Goal: Task Accomplishment & Management: Use online tool/utility

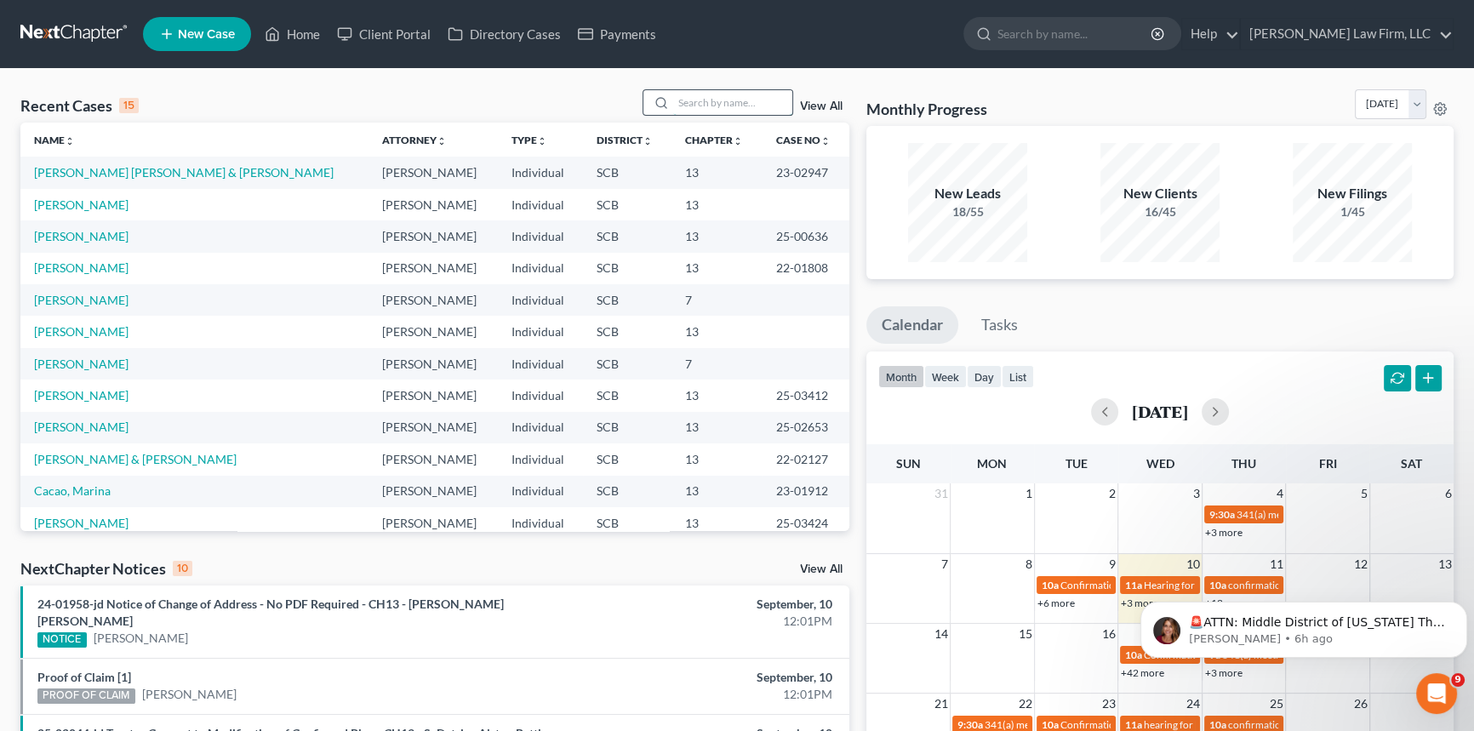
click at [696, 93] on input "search" at bounding box center [732, 102] width 119 height 25
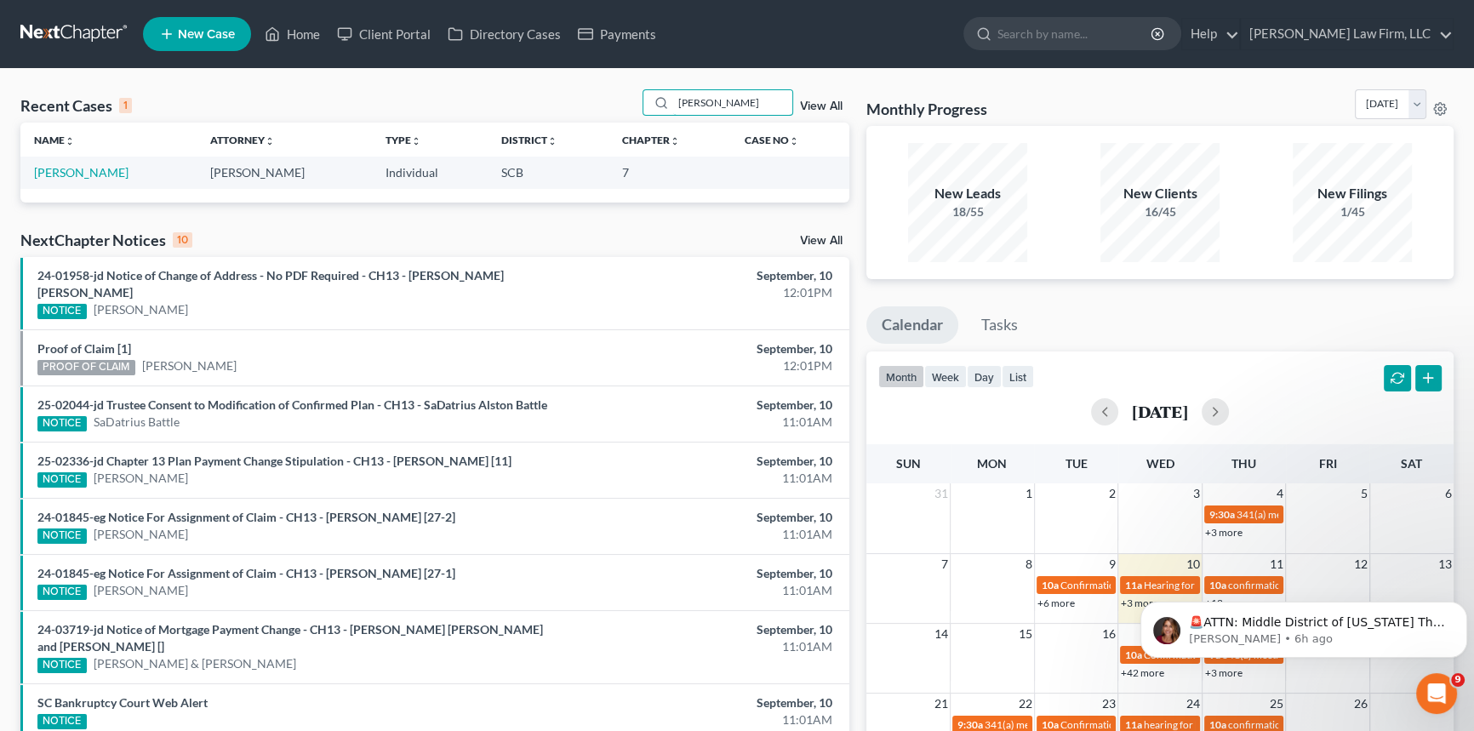
type input "[PERSON_NAME]"
drag, startPoint x: 673, startPoint y: 101, endPoint x: 759, endPoint y: 95, distance: 86.2
click at [759, 95] on input "[PERSON_NAME]" at bounding box center [732, 102] width 119 height 25
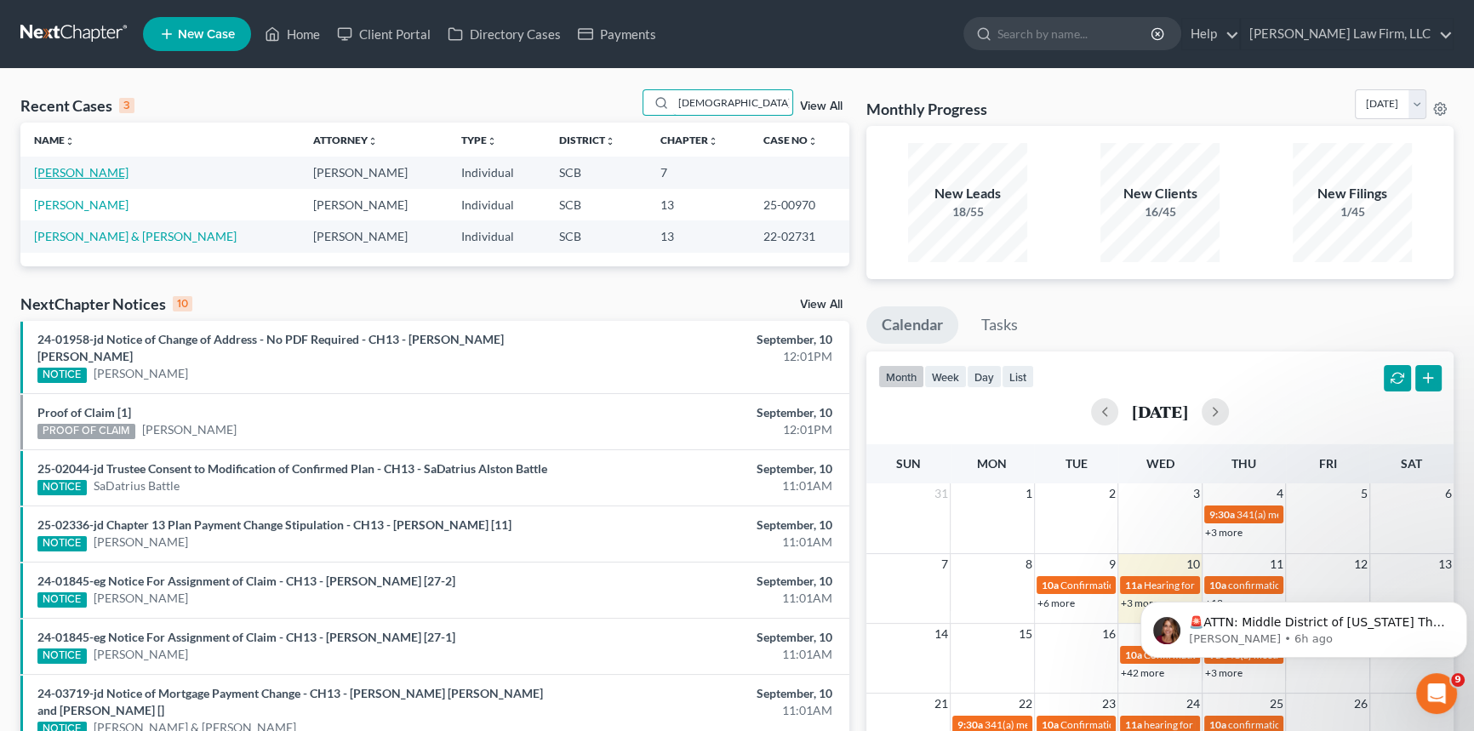
type input "[DEMOGRAPHIC_DATA]"
click at [88, 166] on link "[PERSON_NAME]" at bounding box center [81, 172] width 94 height 14
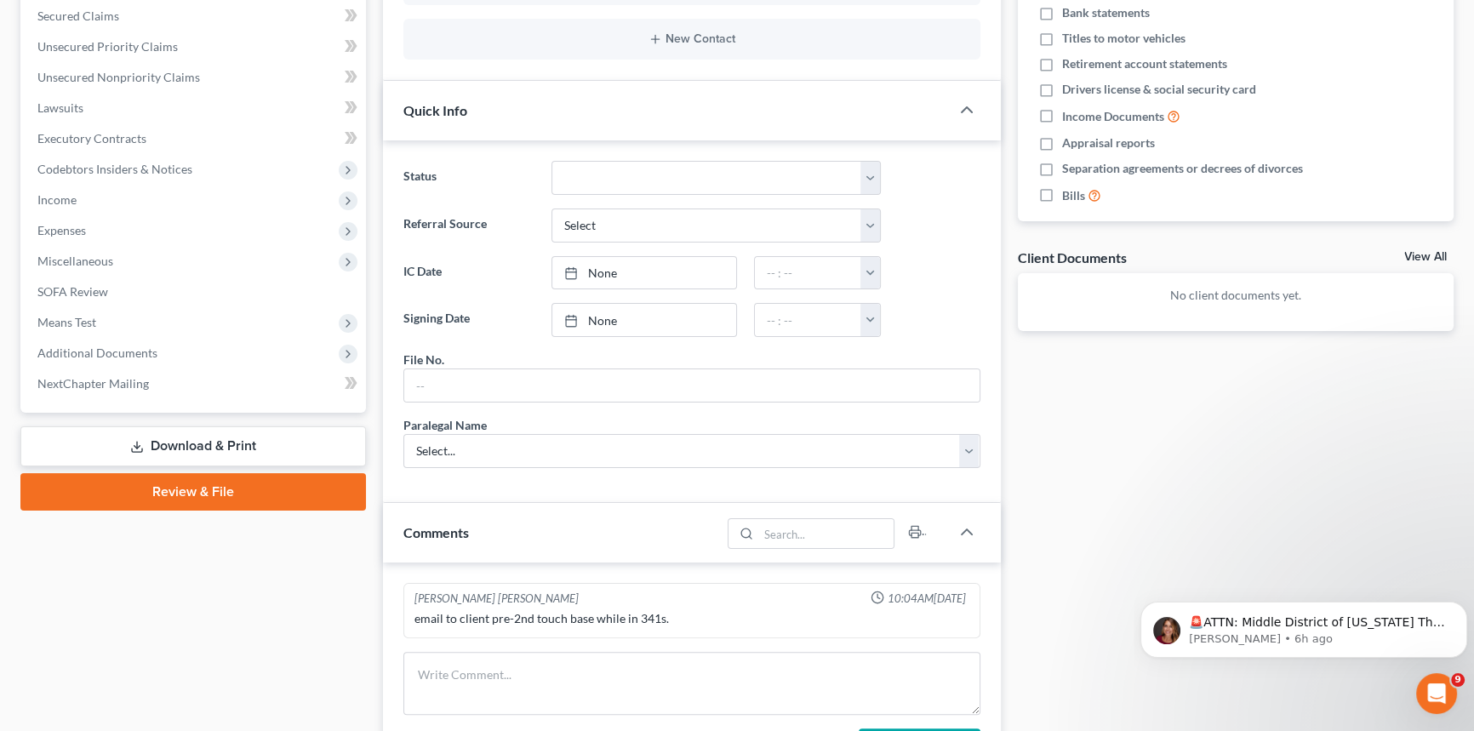
scroll to position [232, 0]
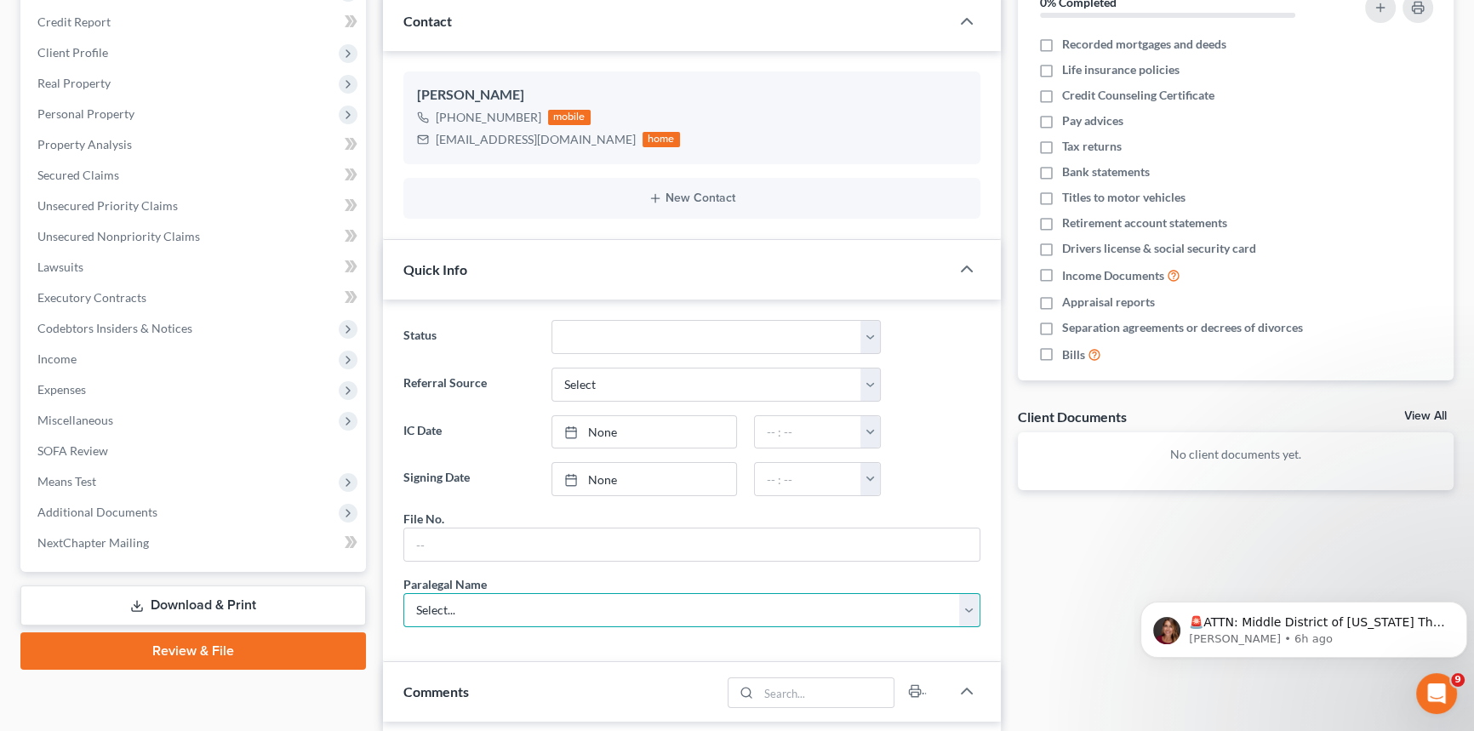
click at [440, 594] on select "Select... [PERSON_NAME] [PERSON_NAME] [PERSON_NAME] [PERSON_NAME]" at bounding box center [691, 610] width 577 height 34
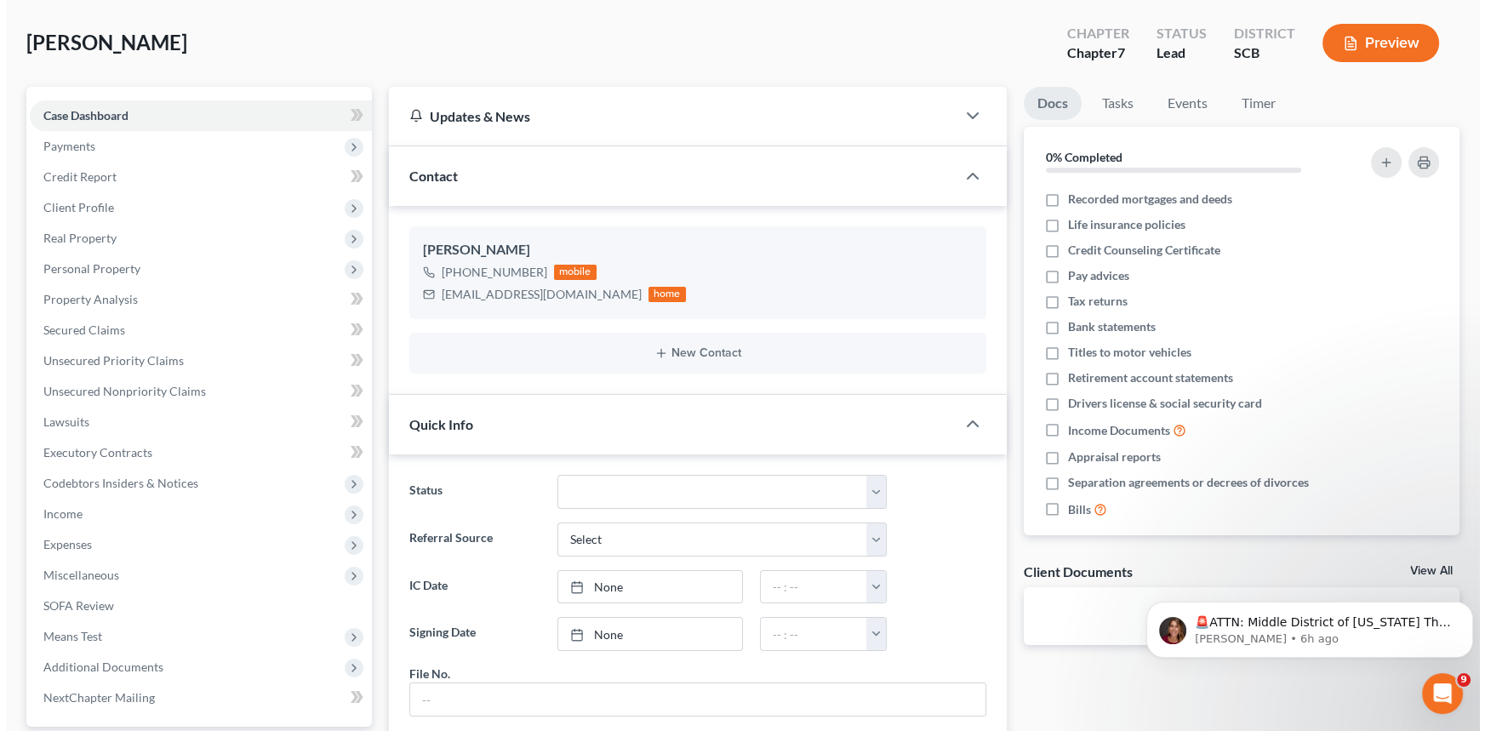
scroll to position [0, 0]
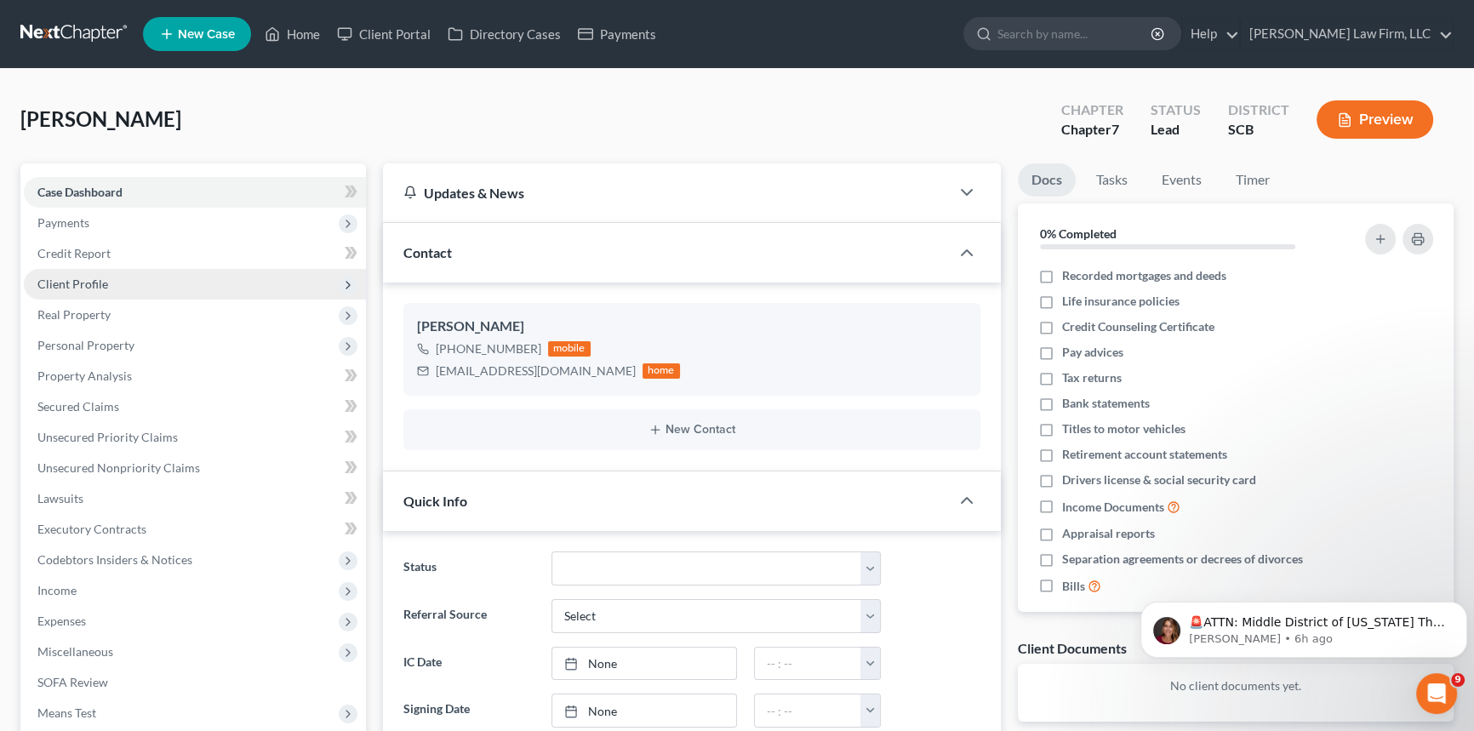
click at [71, 277] on span "Client Profile" at bounding box center [72, 284] width 71 height 14
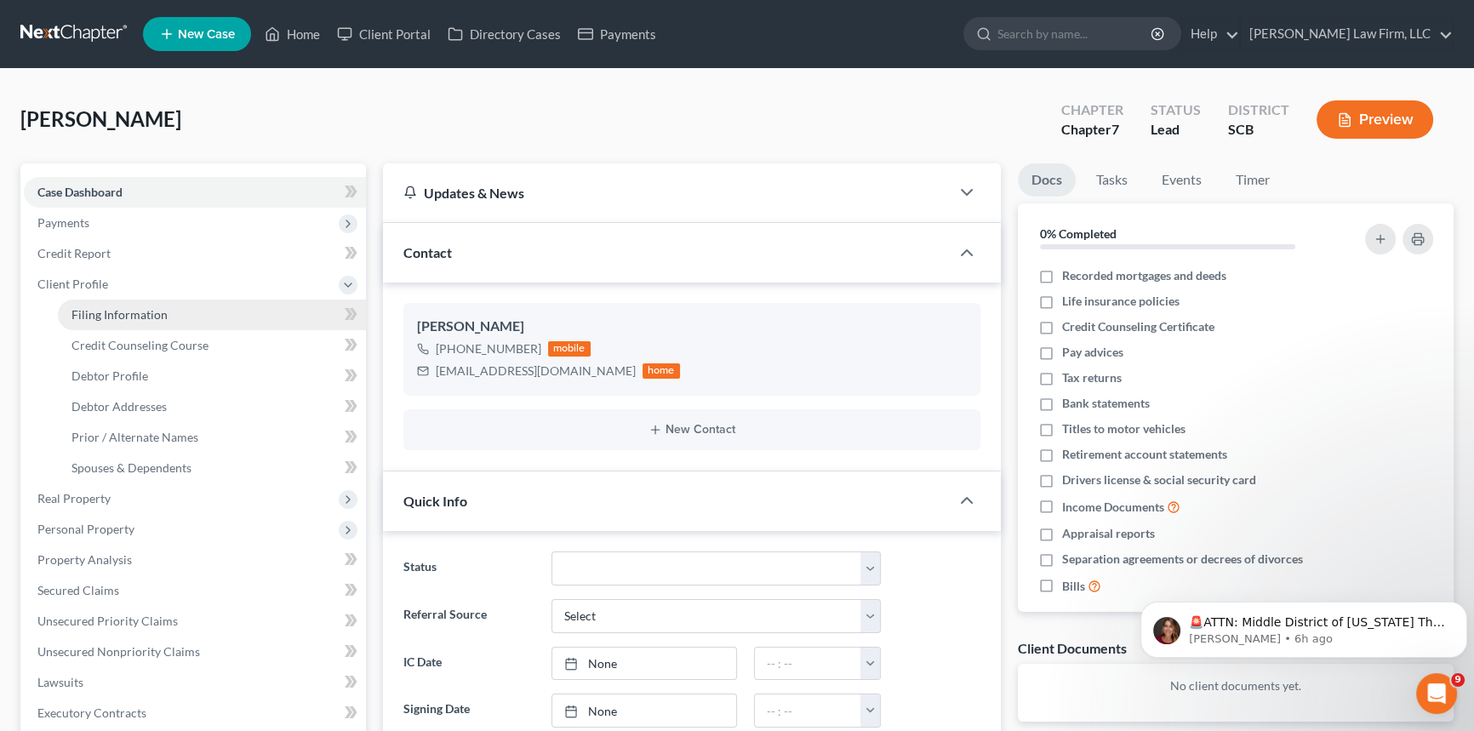
click at [126, 314] on span "Filing Information" at bounding box center [119, 314] width 96 height 14
select select "1"
select select "0"
select select "42"
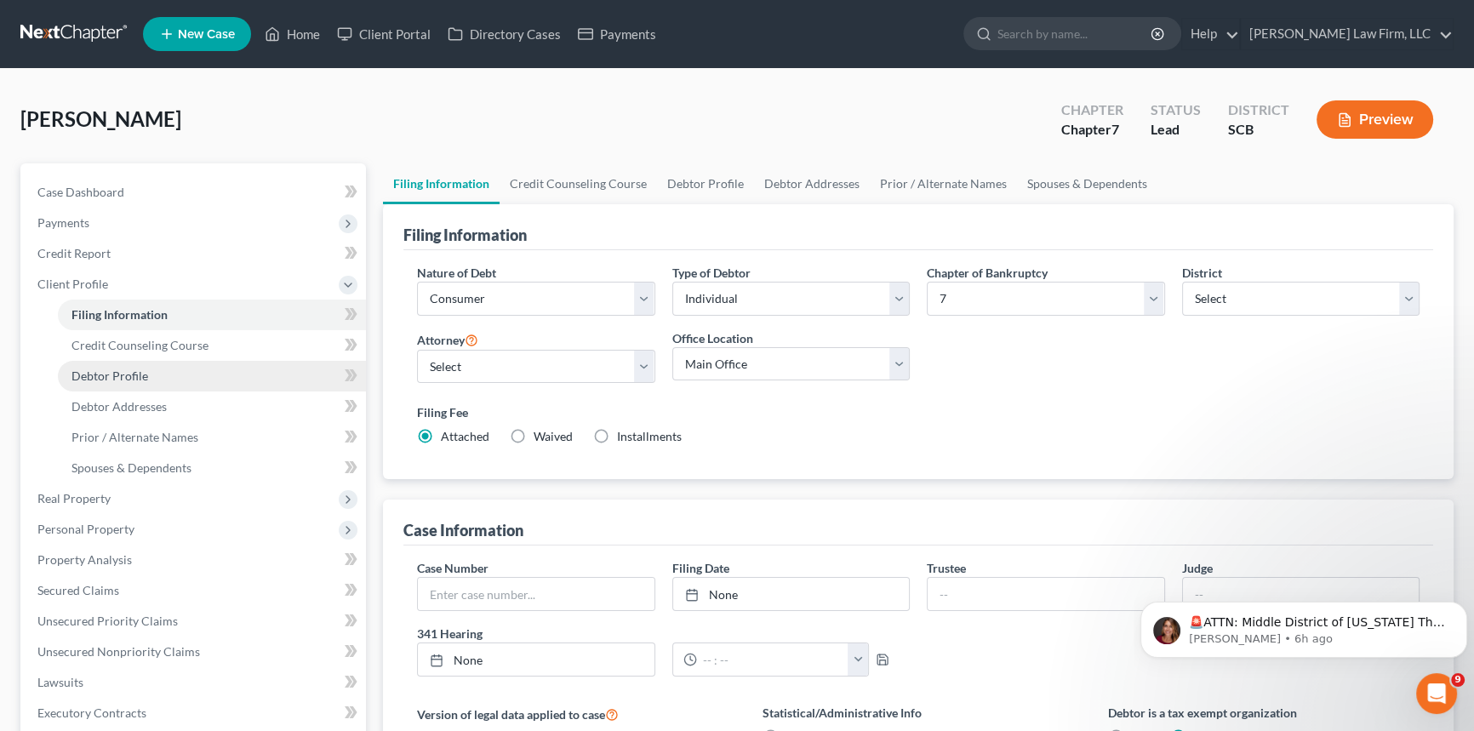
click at [111, 366] on link "Debtor Profile" at bounding box center [212, 376] width 308 height 31
select select "0"
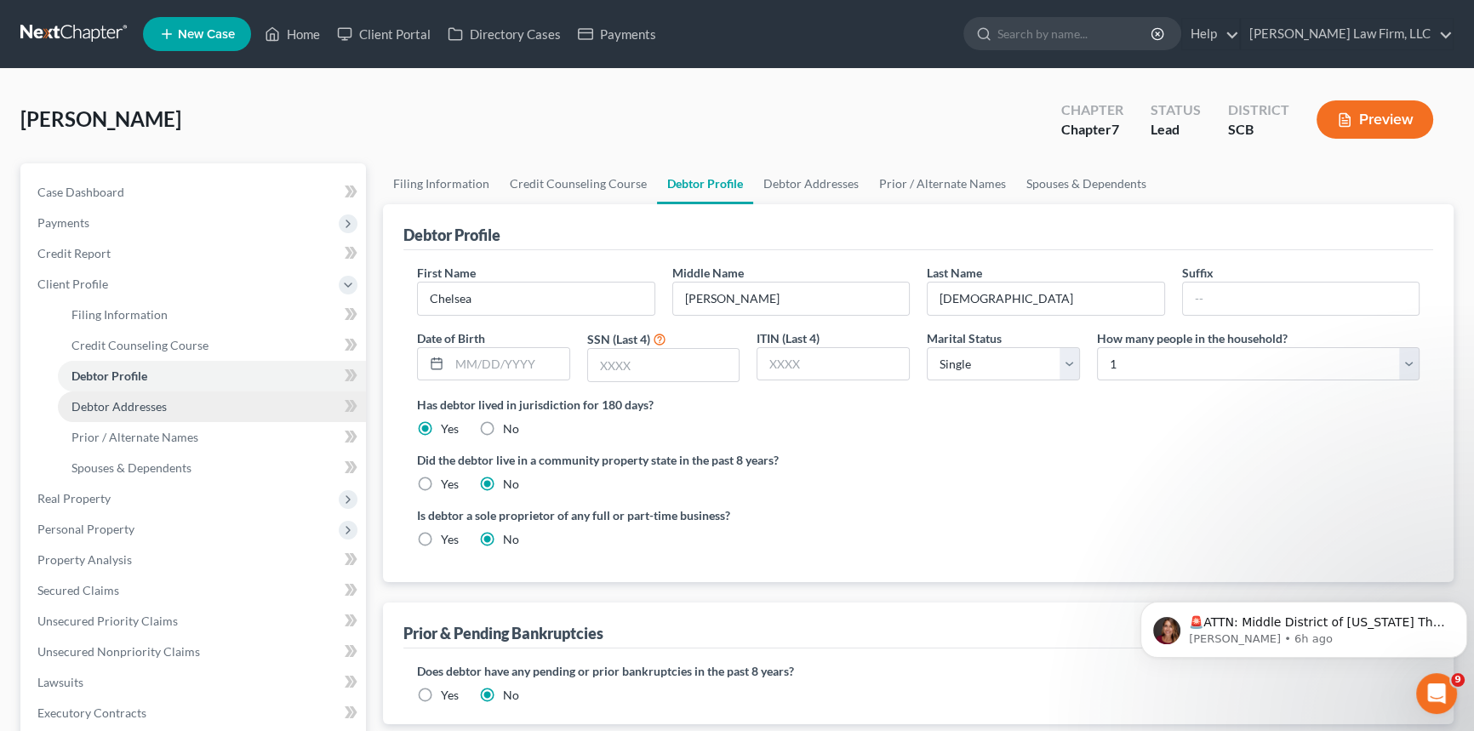
click at [128, 403] on span "Debtor Addresses" at bounding box center [118, 406] width 95 height 14
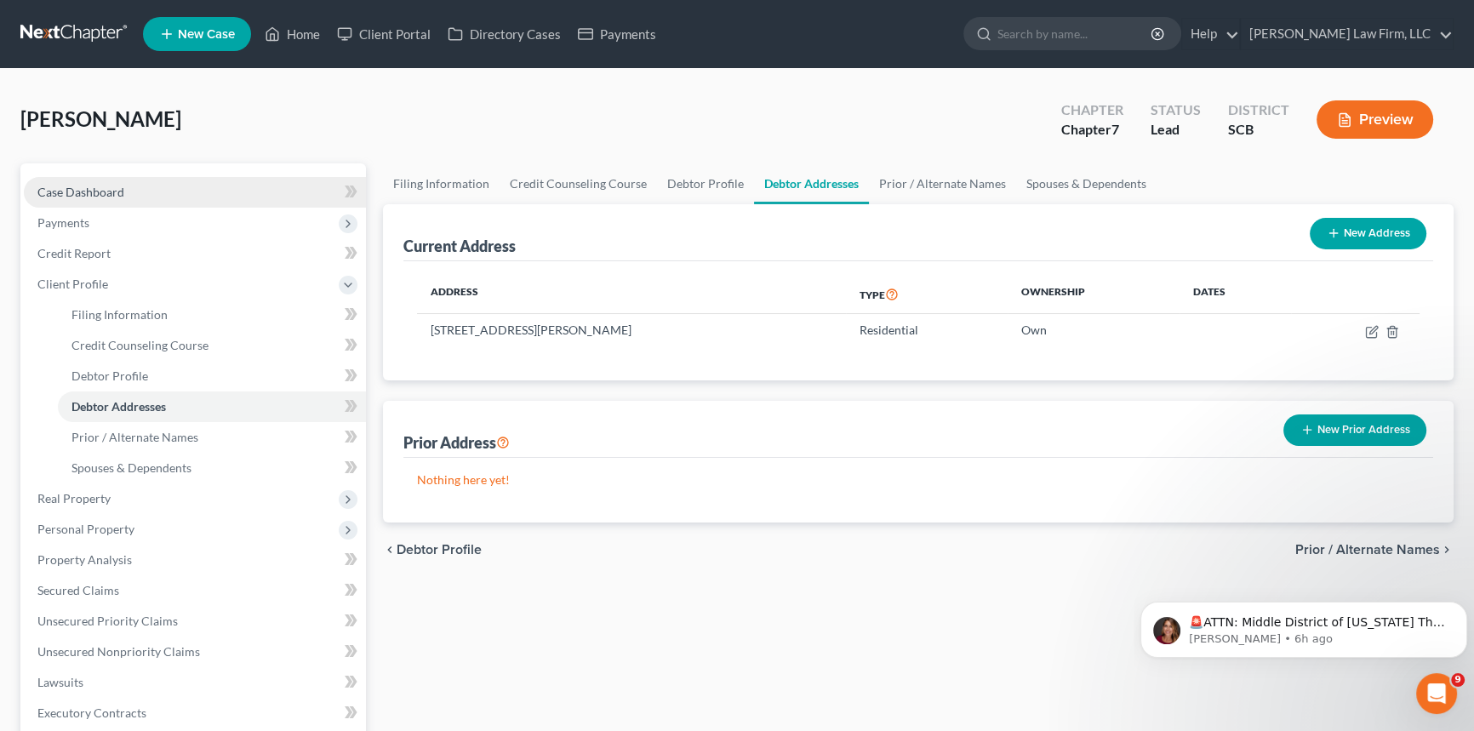
click at [79, 186] on span "Case Dashboard" at bounding box center [80, 192] width 87 height 14
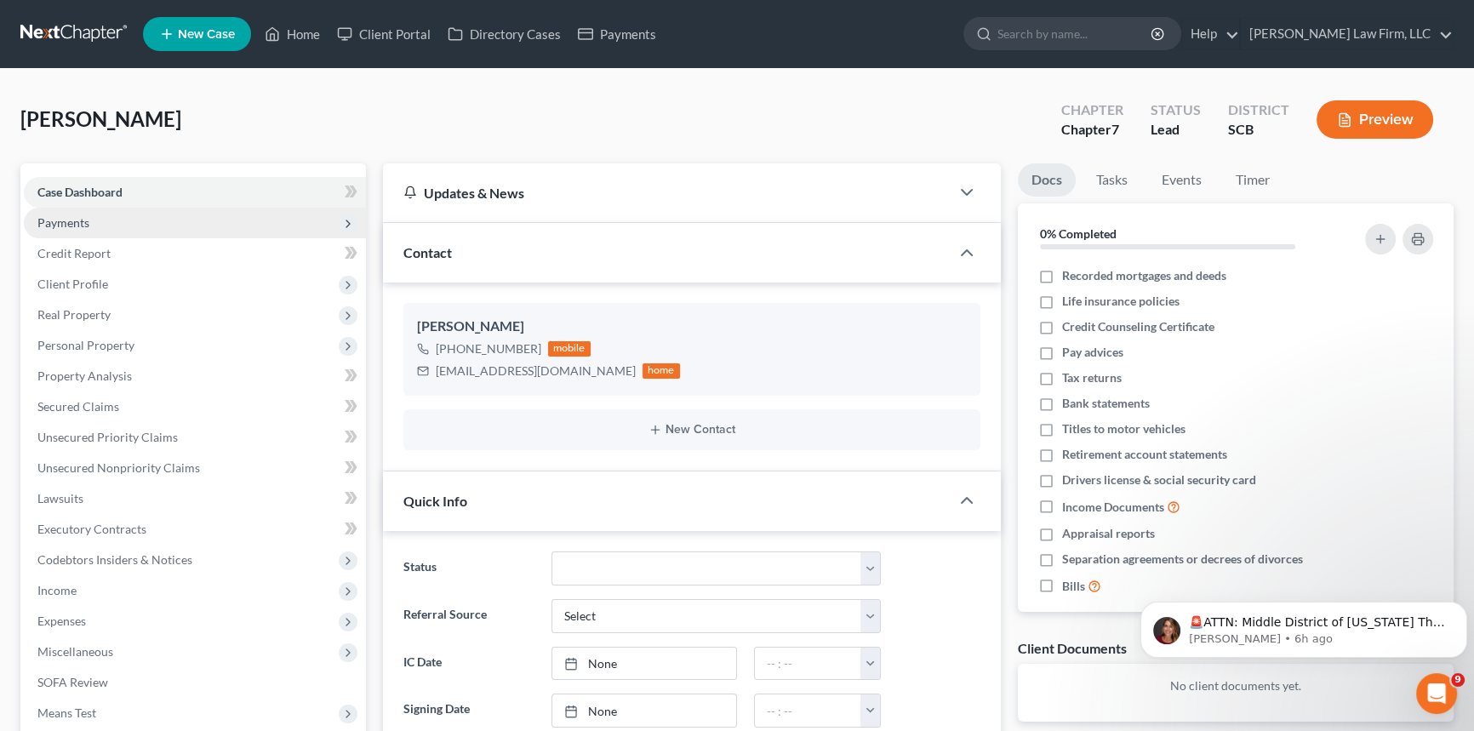
click at [58, 221] on span "Payments" at bounding box center [63, 222] width 52 height 14
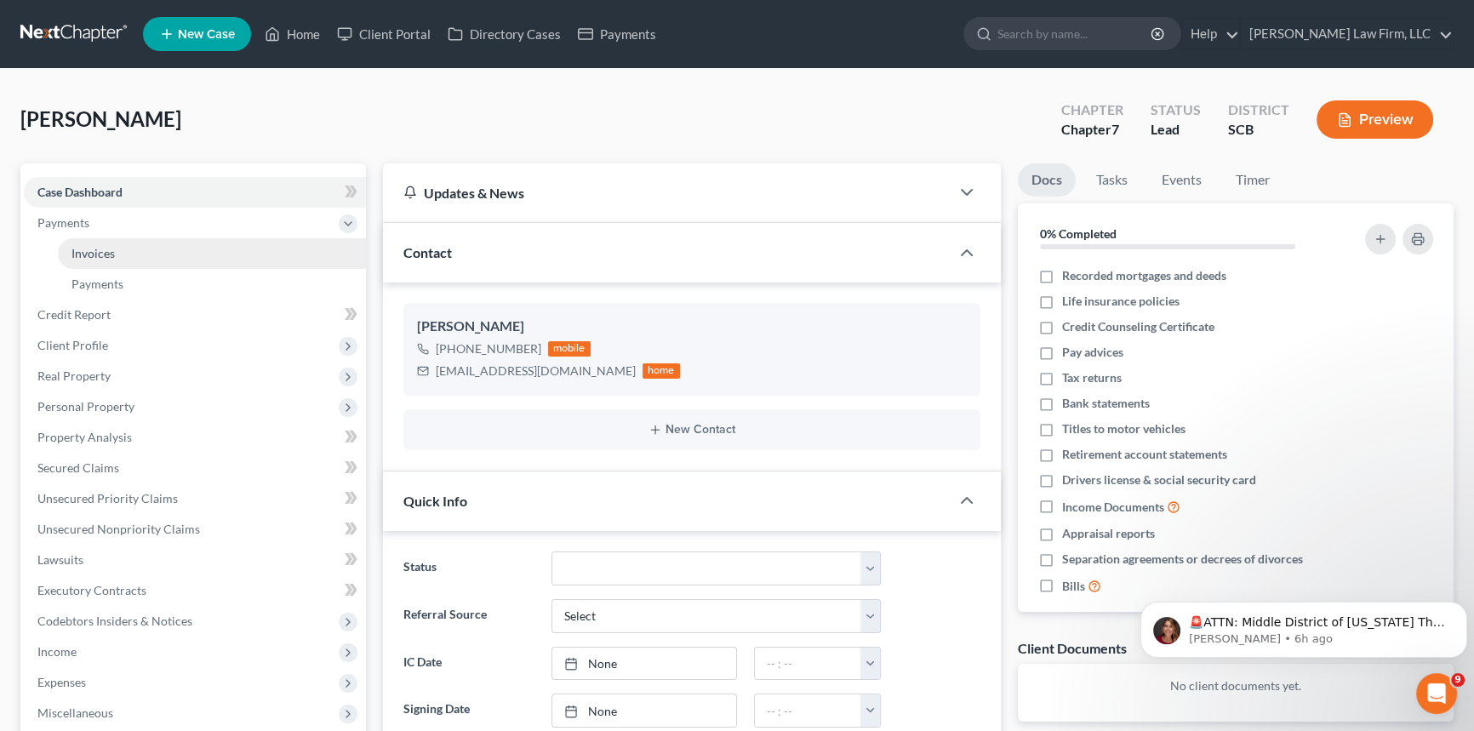
click at [96, 247] on span "Invoices" at bounding box center [92, 253] width 43 height 14
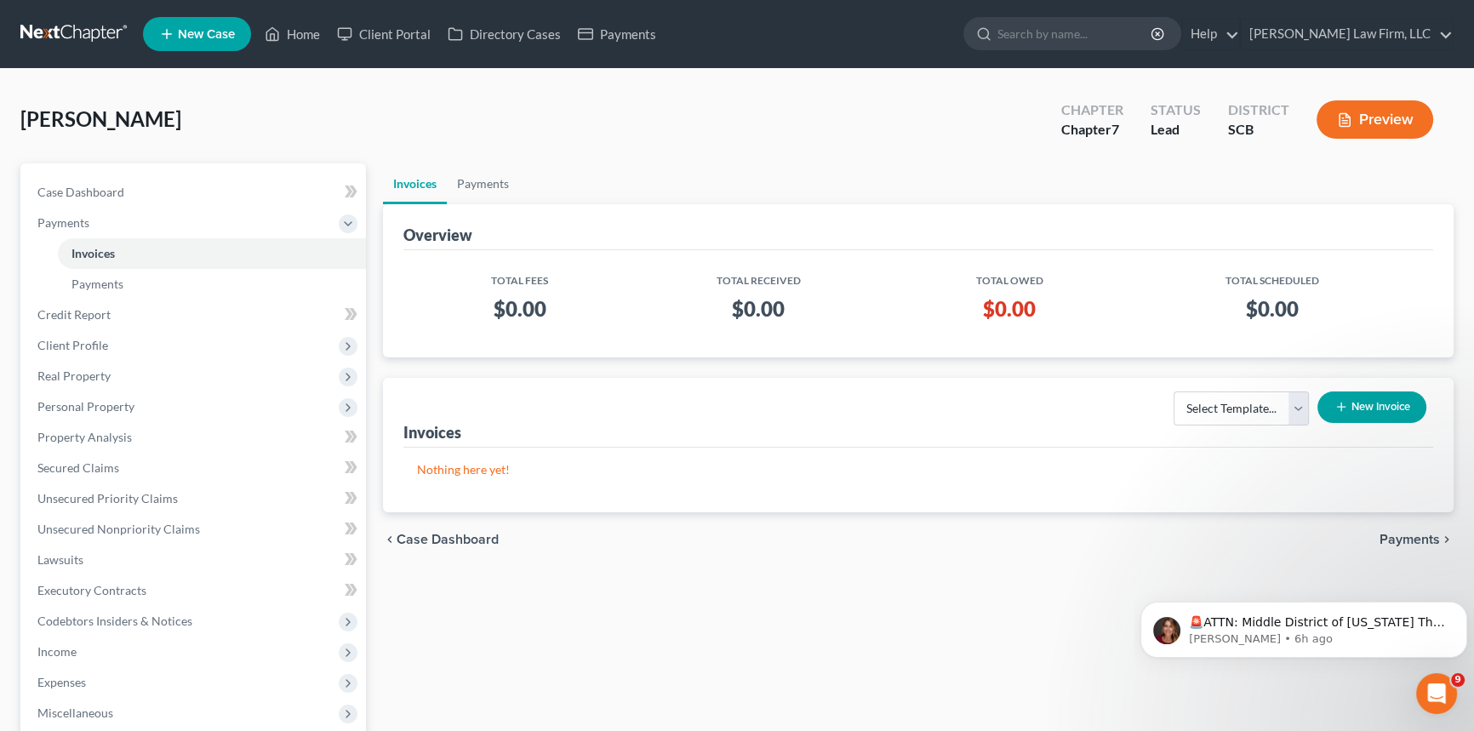
drag, startPoint x: 1361, startPoint y: 397, endPoint x: 1412, endPoint y: 357, distance: 65.4
click at [1375, 388] on div "Select Template... New Invoice" at bounding box center [1295, 414] width 275 height 58
click at [1369, 405] on button "New Invoice" at bounding box center [1372, 407] width 109 height 31
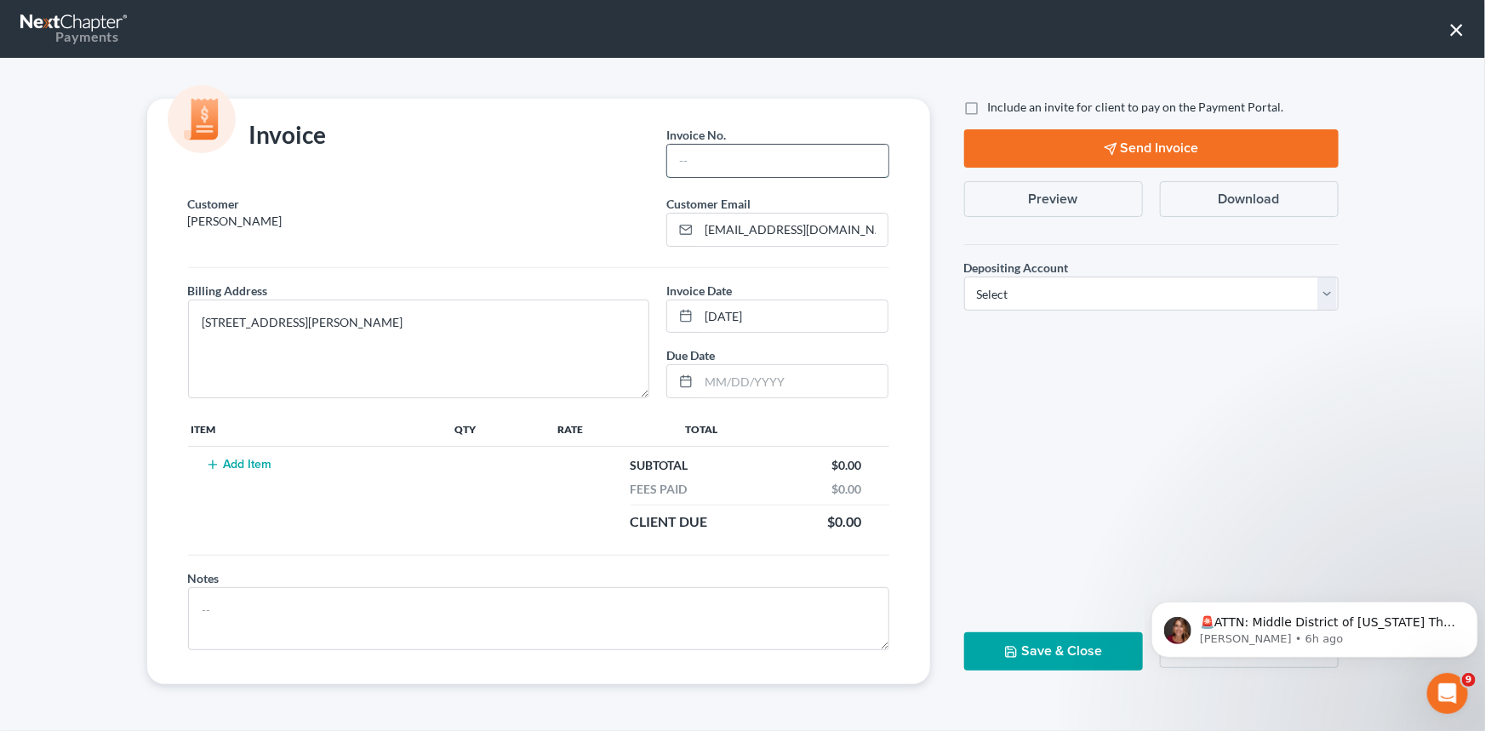
drag, startPoint x: 673, startPoint y: 165, endPoint x: 689, endPoint y: 165, distance: 16.2
click at [689, 165] on input "text" at bounding box center [777, 161] width 220 height 32
type input "00000"
click at [240, 461] on button "Add Item" at bounding box center [239, 465] width 75 height 14
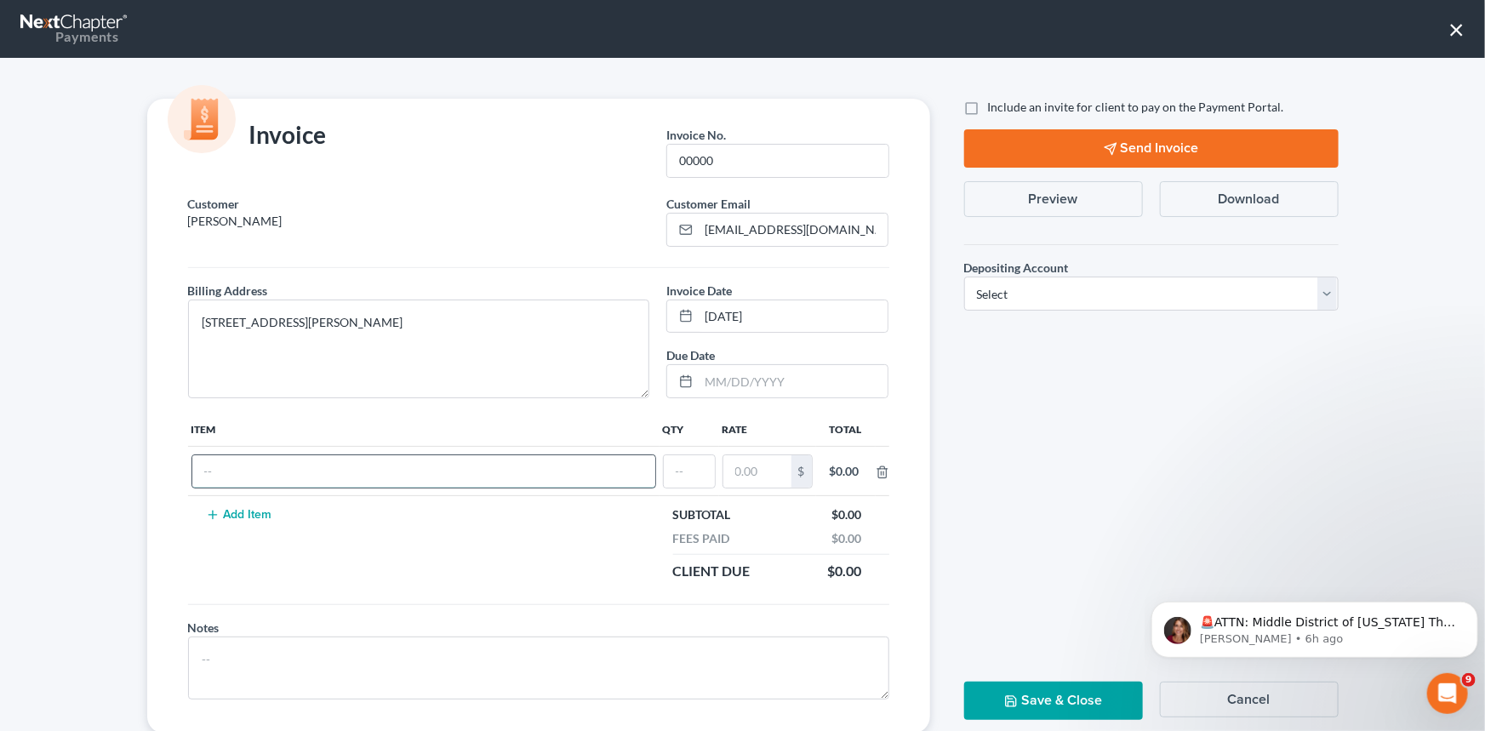
drag, startPoint x: 209, startPoint y: 462, endPoint x: 237, endPoint y: 457, distance: 28.5
click at [214, 460] on input "text" at bounding box center [423, 471] width 463 height 32
type input "Chapter 7 fees"
click at [681, 472] on input "text" at bounding box center [689, 471] width 51 height 32
type input "1"
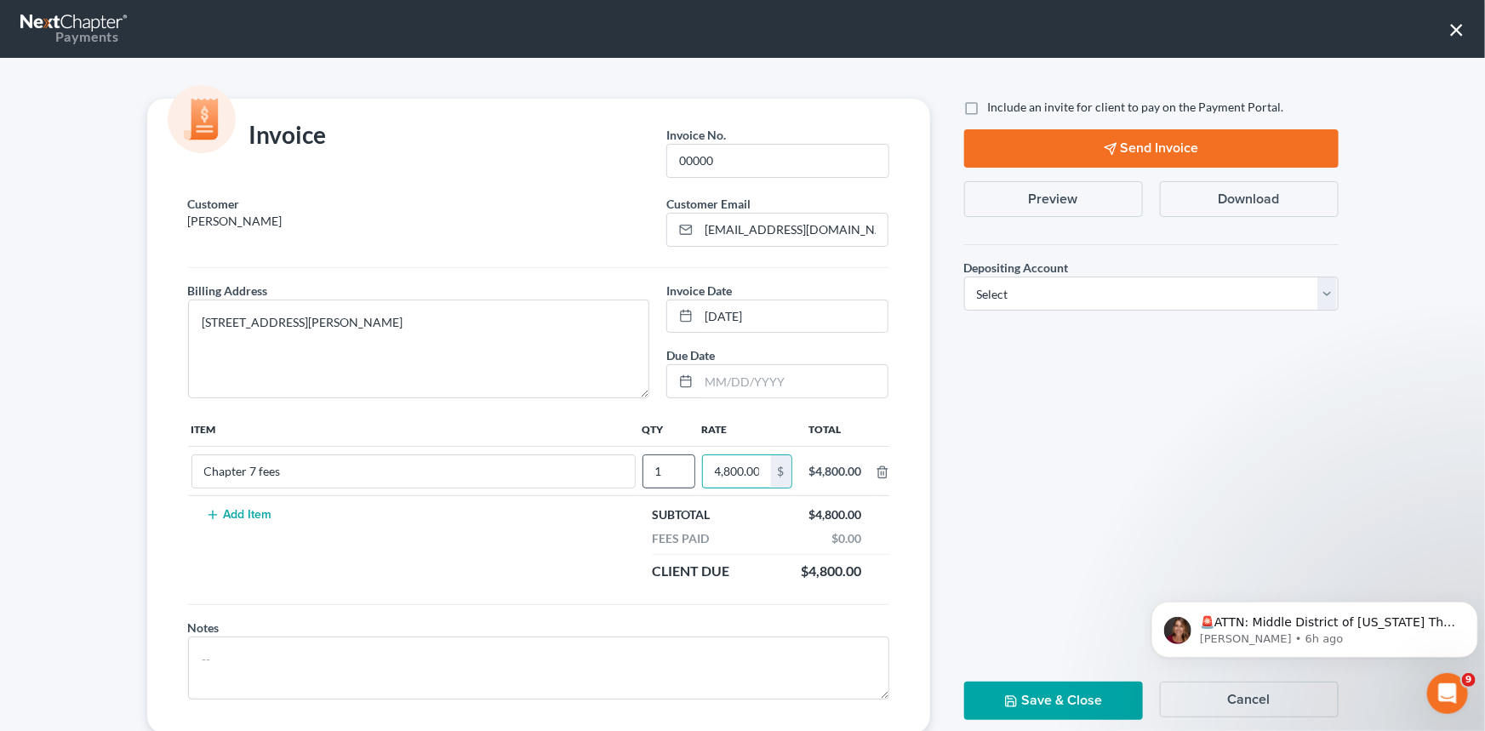
scroll to position [0, 2]
type input "4,800.00"
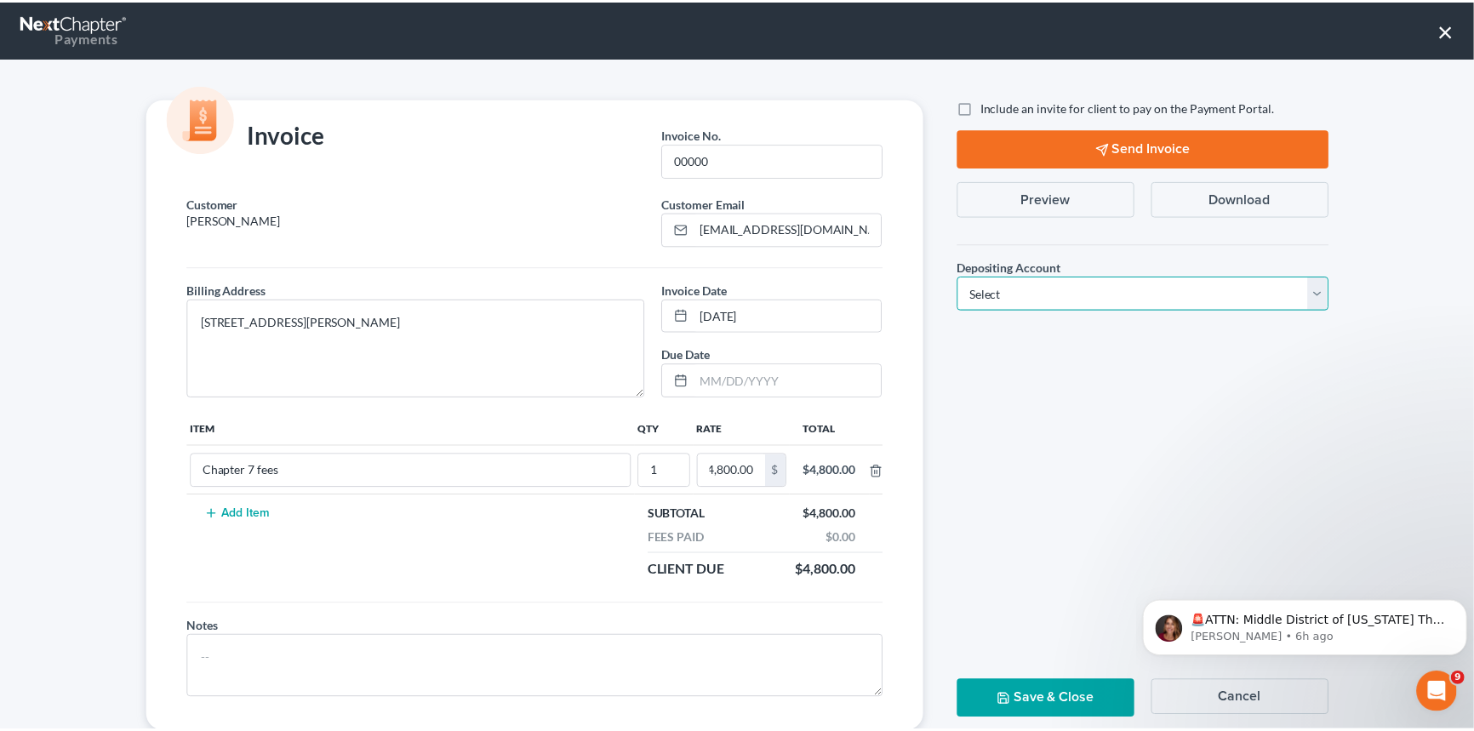
scroll to position [0, 0]
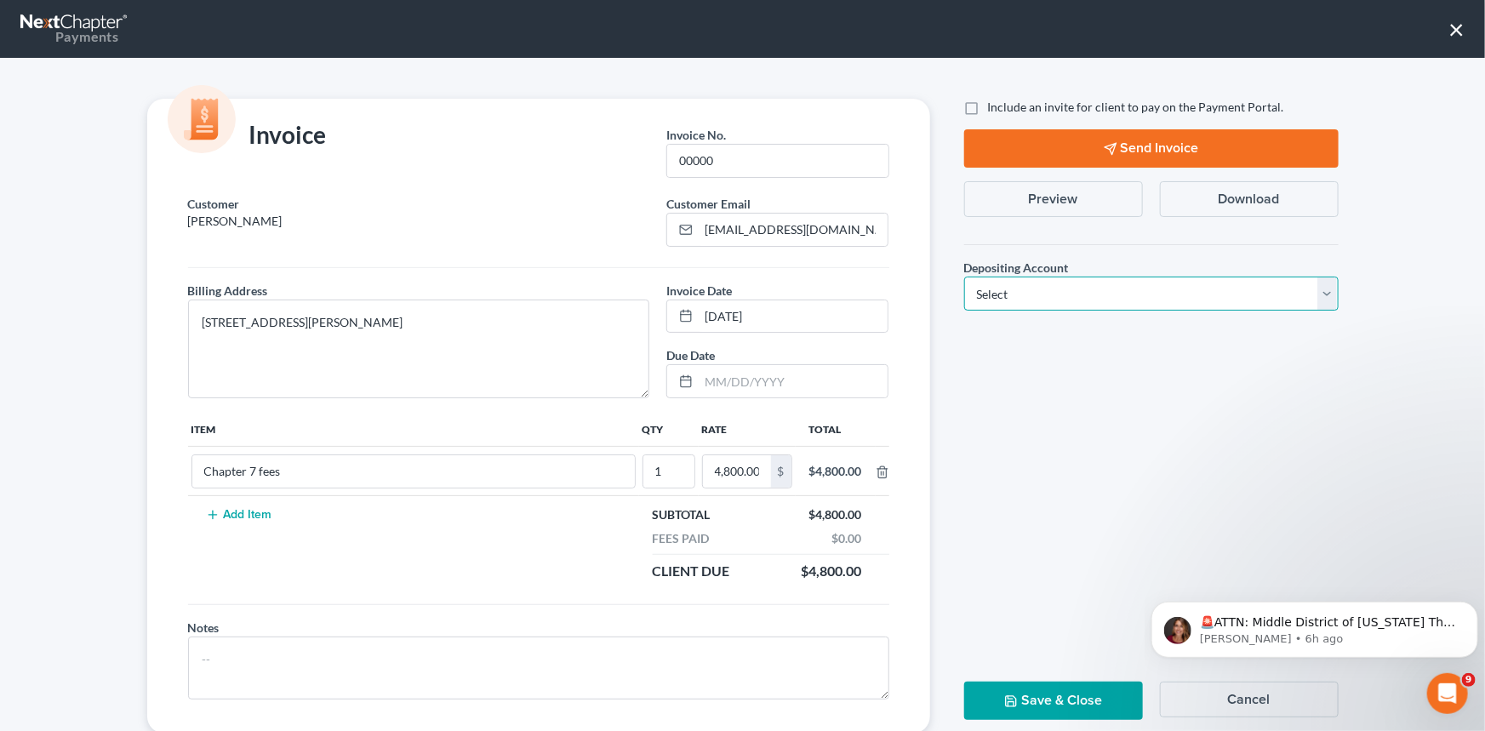
click at [1326, 299] on select "Select Operation Trust" at bounding box center [1151, 294] width 374 height 34
select select "1"
click at [964, 277] on select "Select Operation Trust" at bounding box center [1151, 294] width 374 height 34
click at [1036, 691] on button "Save & Close" at bounding box center [1053, 701] width 179 height 38
